Goal: Task Accomplishment & Management: Manage account settings

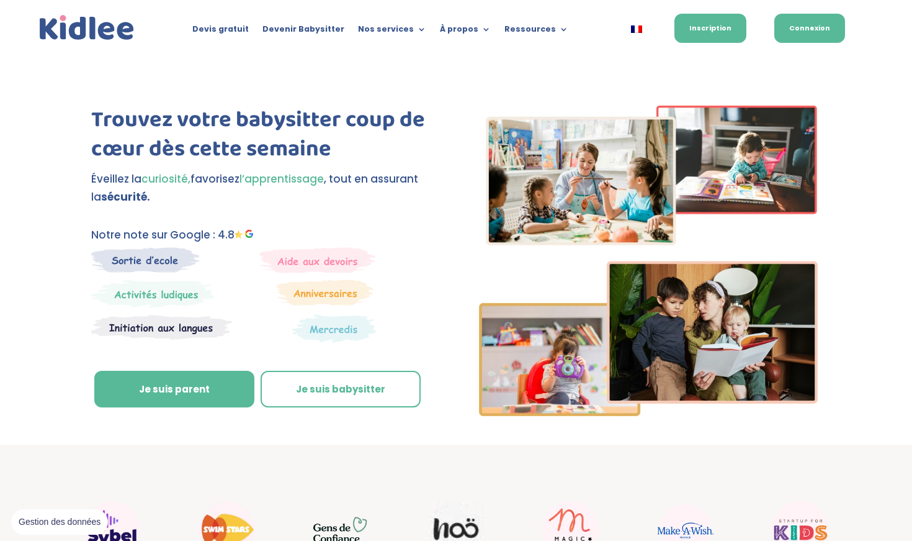
click at [456, 35] on link "Connexion" at bounding box center [810, 28] width 71 height 29
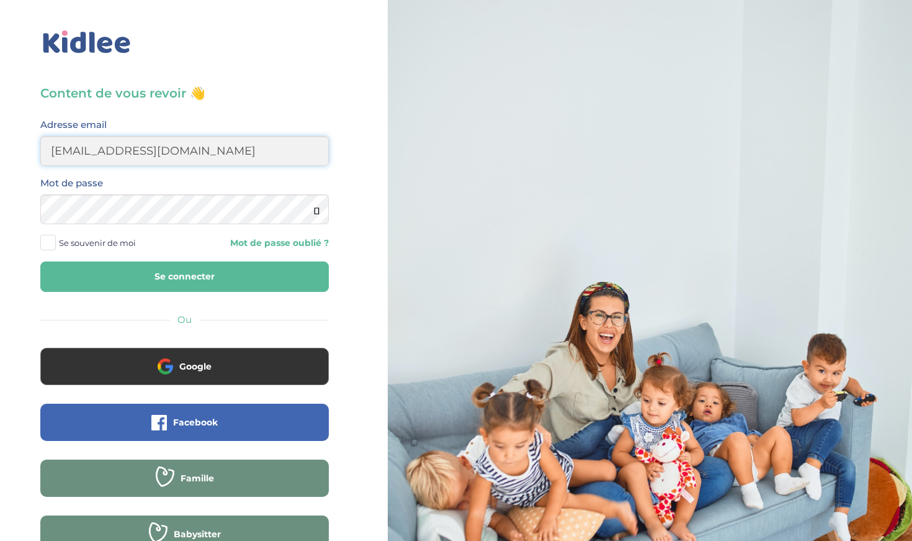
type input "[EMAIL_ADDRESS][DOMAIN_NAME]"
click at [184, 276] on button "Se connecter" at bounding box center [184, 276] width 289 height 30
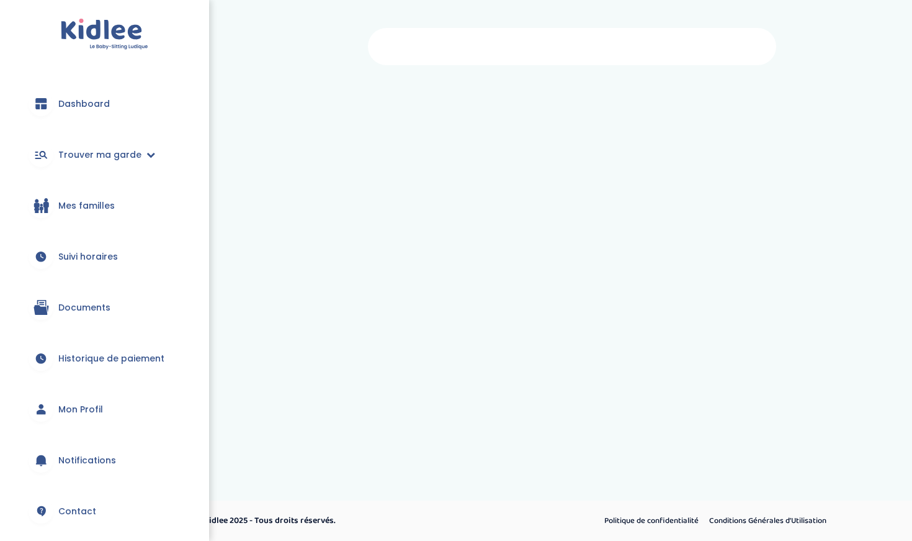
click at [98, 98] on span "Dashboard" at bounding box center [84, 103] width 52 height 13
click at [78, 261] on span "Suivi horaires" at bounding box center [88, 256] width 60 height 13
click at [81, 312] on span "Documents" at bounding box center [84, 307] width 52 height 13
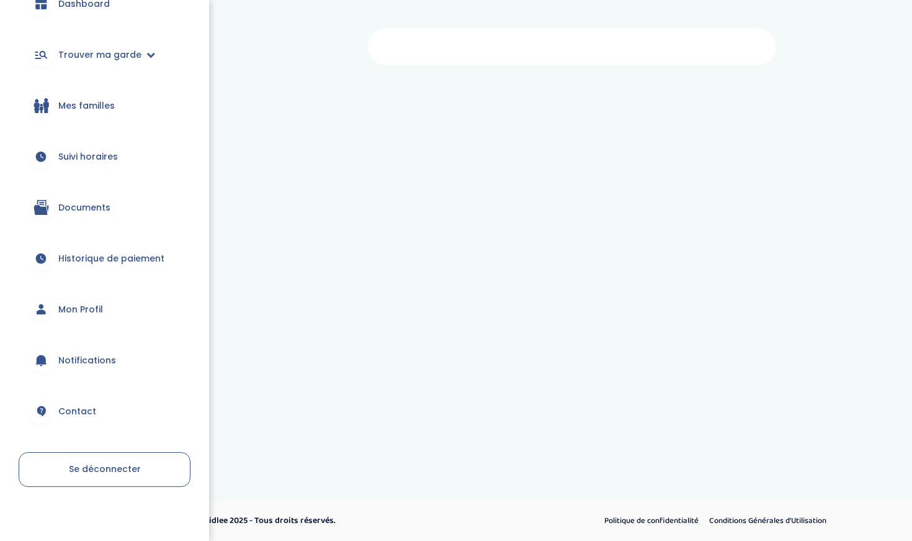
scroll to position [108, 0]
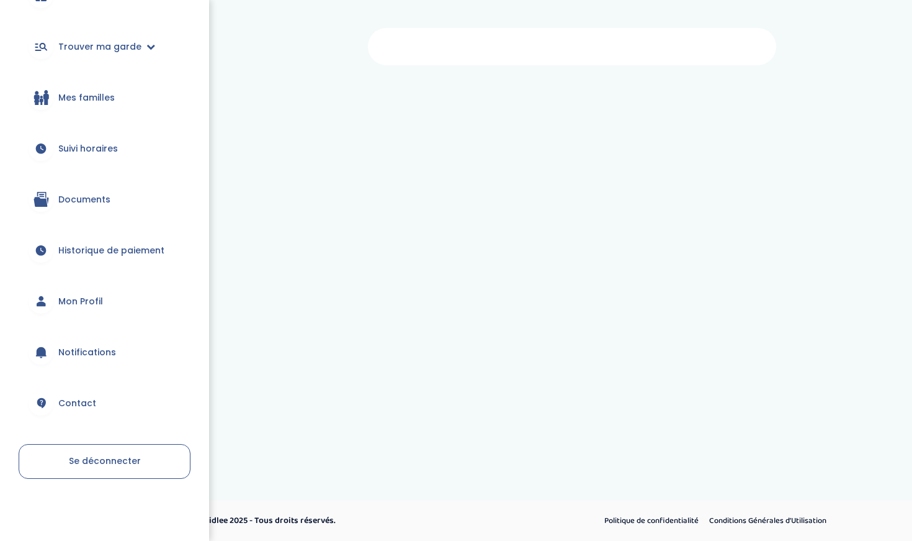
click at [133, 343] on link "Notifications" at bounding box center [105, 352] width 172 height 45
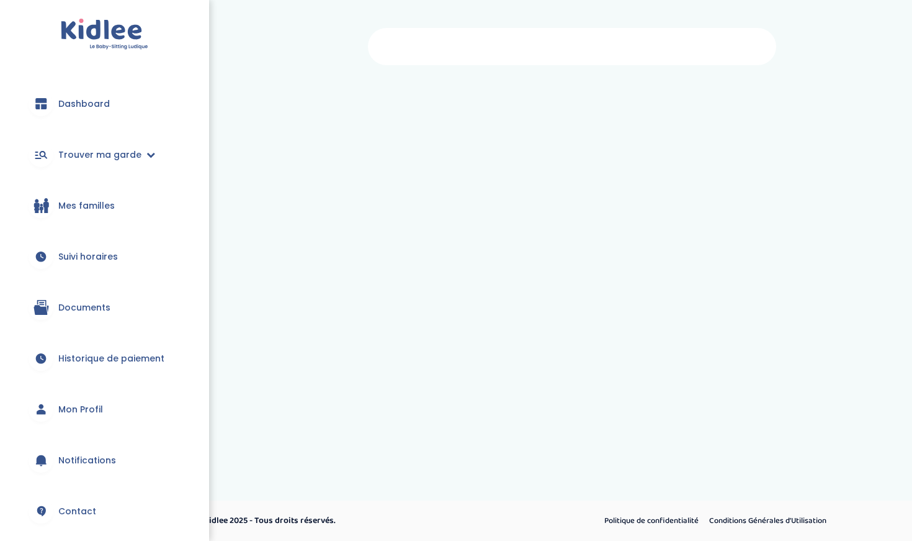
scroll to position [108, 0]
